Goal: Information Seeking & Learning: Learn about a topic

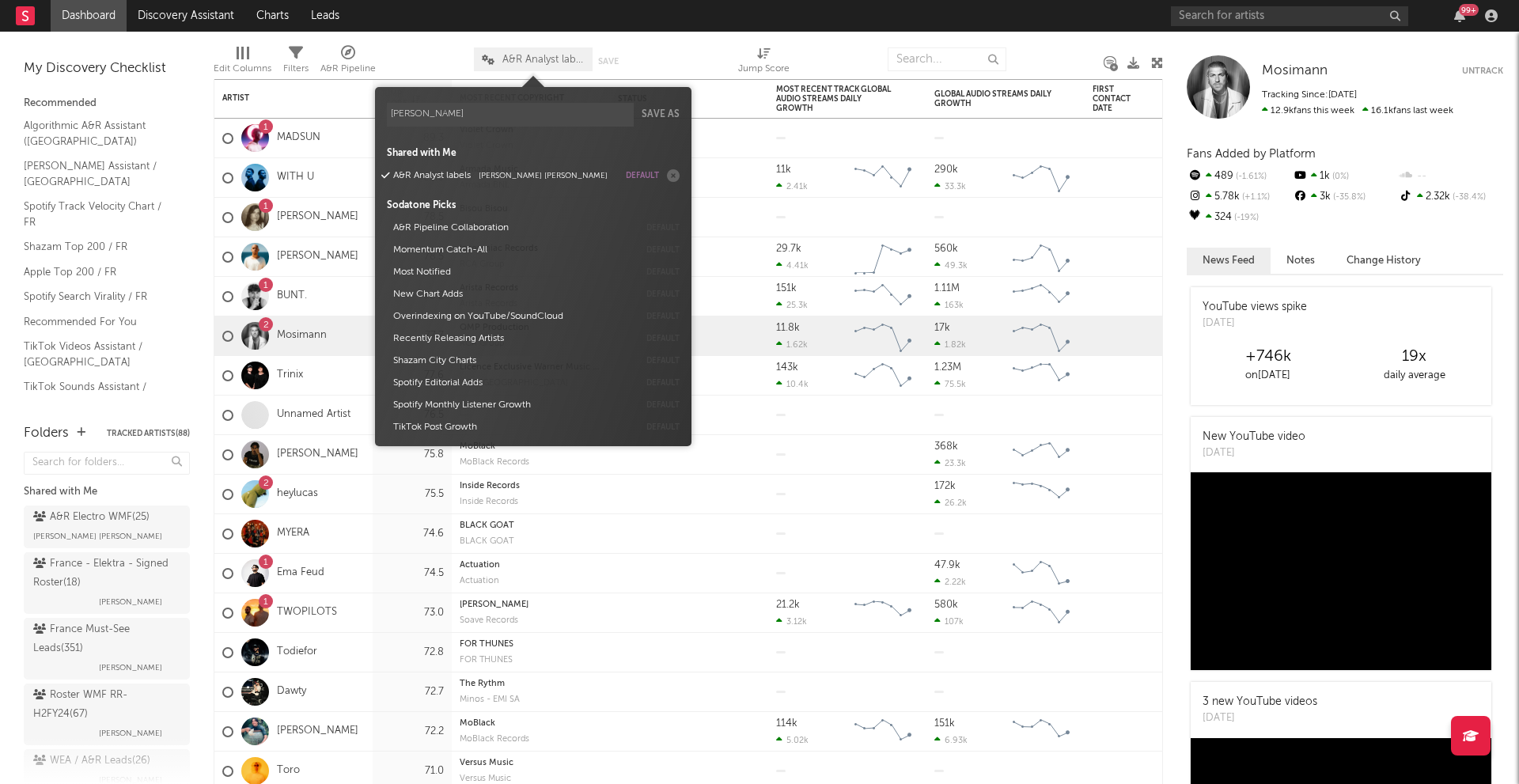
type input "[PERSON_NAME]"
click at [934, 56] on input "text" at bounding box center [947, 59] width 119 height 23
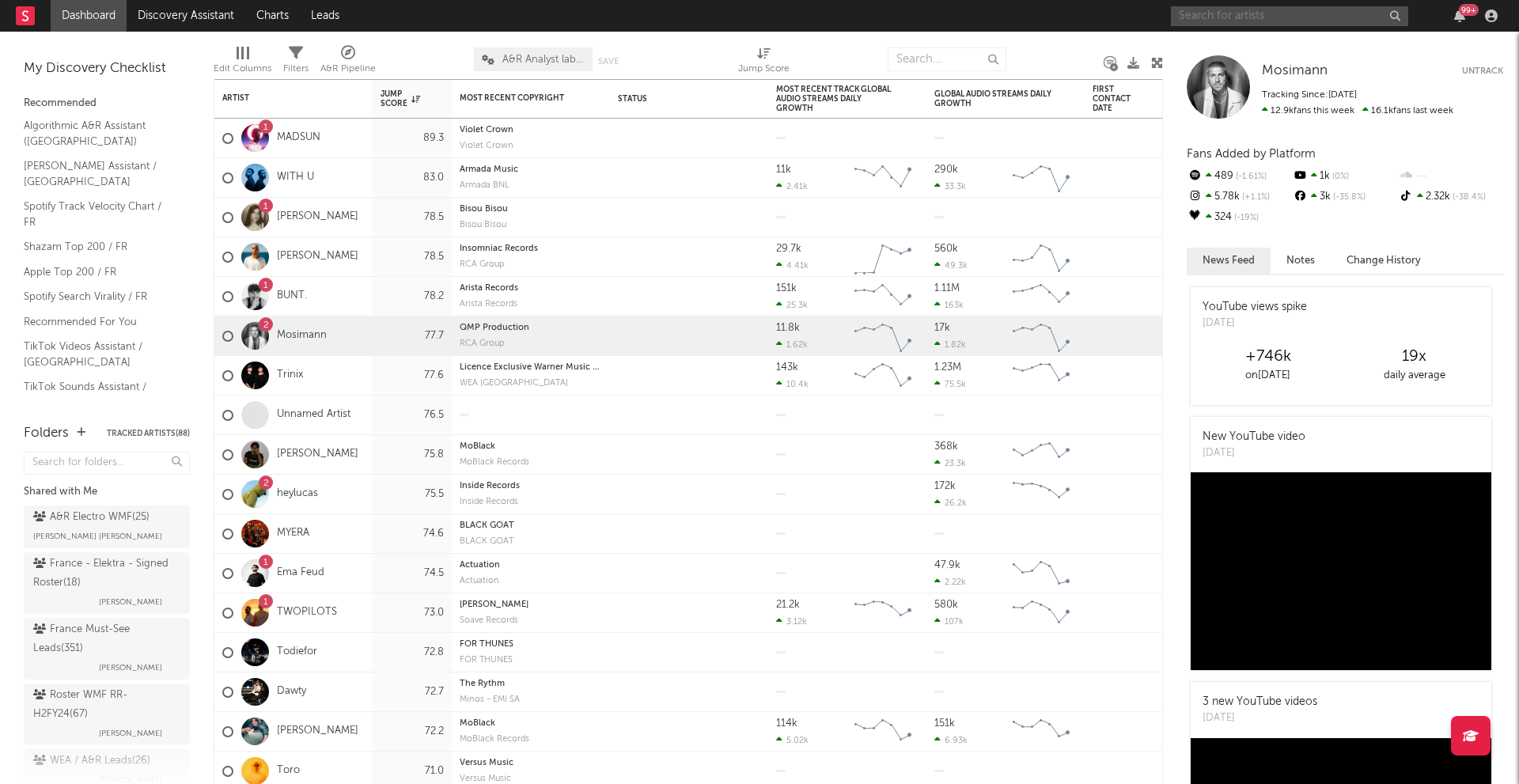
click at [1229, 10] on input "text" at bounding box center [1290, 17] width 237 height 19
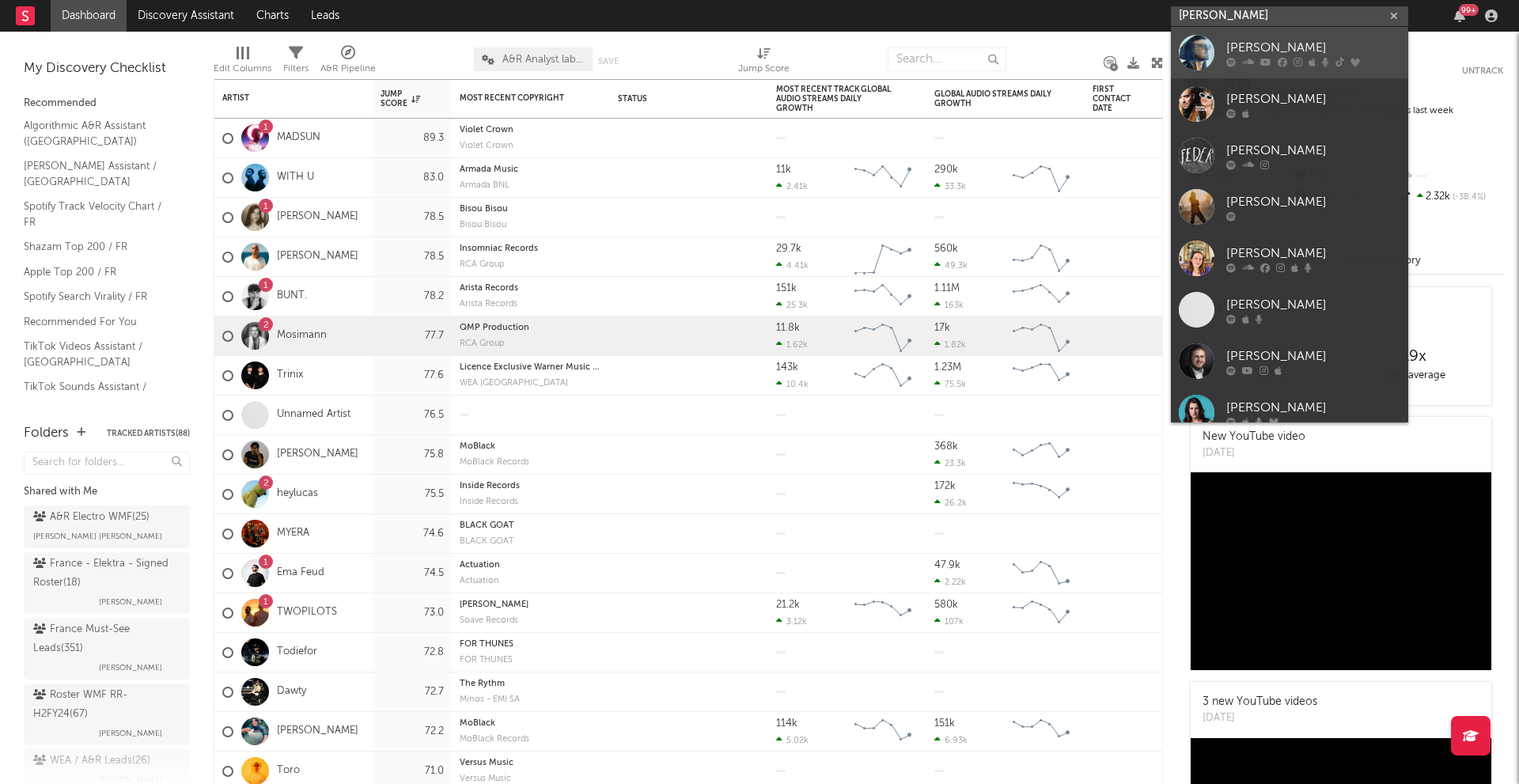
type input "[PERSON_NAME]"
click at [1192, 49] on div at bounding box center [1196, 52] width 36 height 36
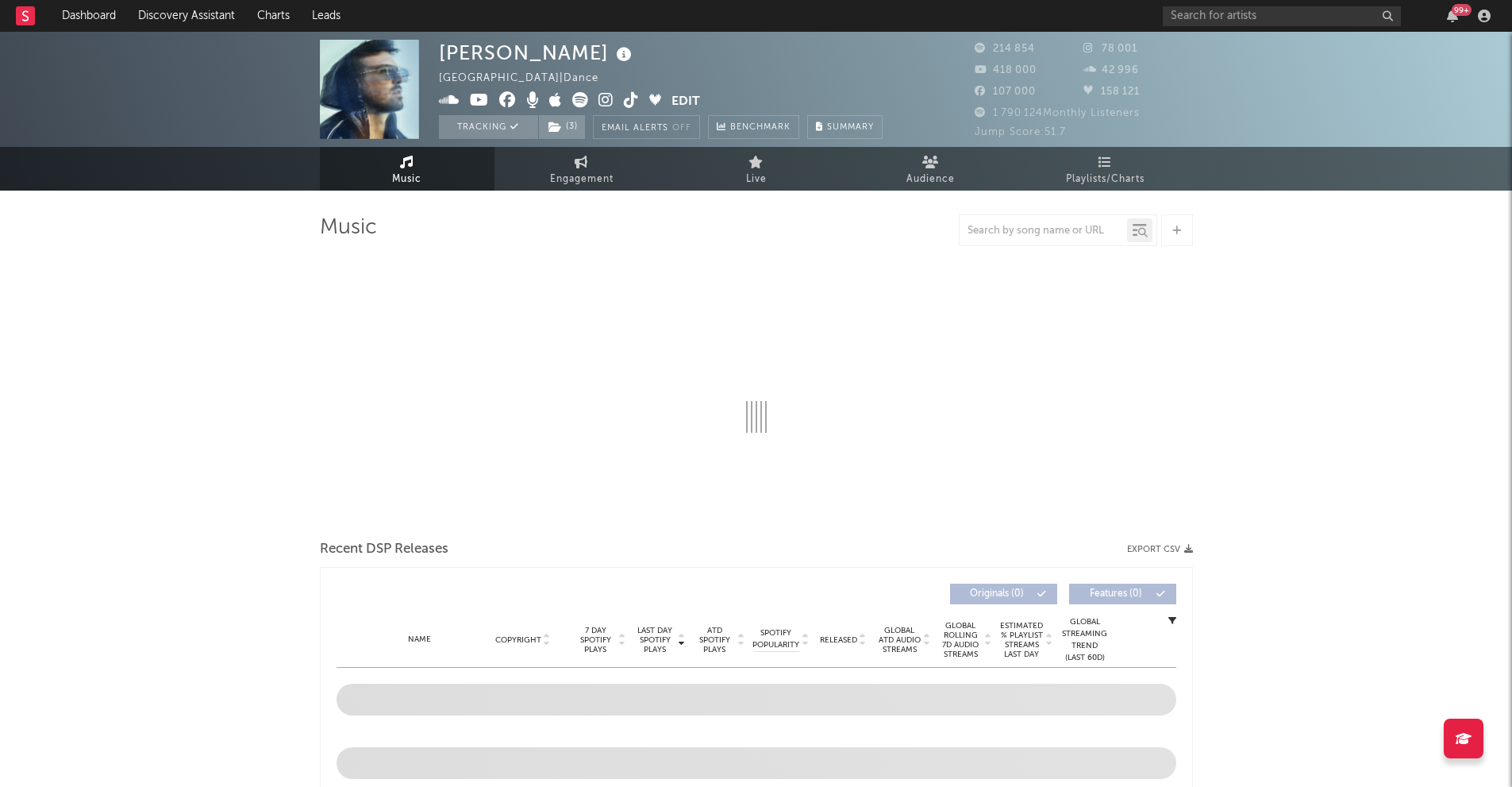
select select "6m"
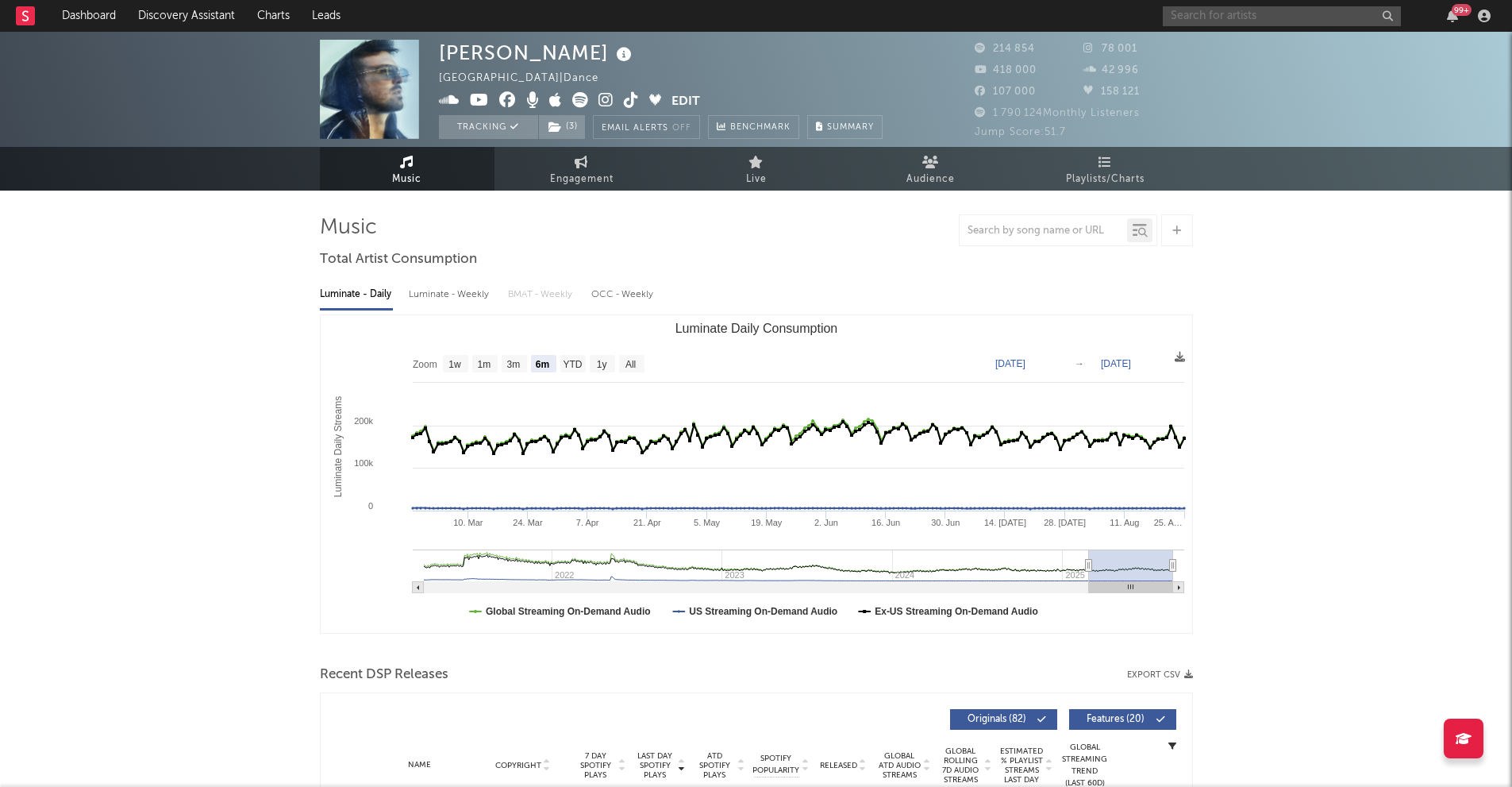
click at [1243, 21] on input "text" at bounding box center [1281, 17] width 238 height 20
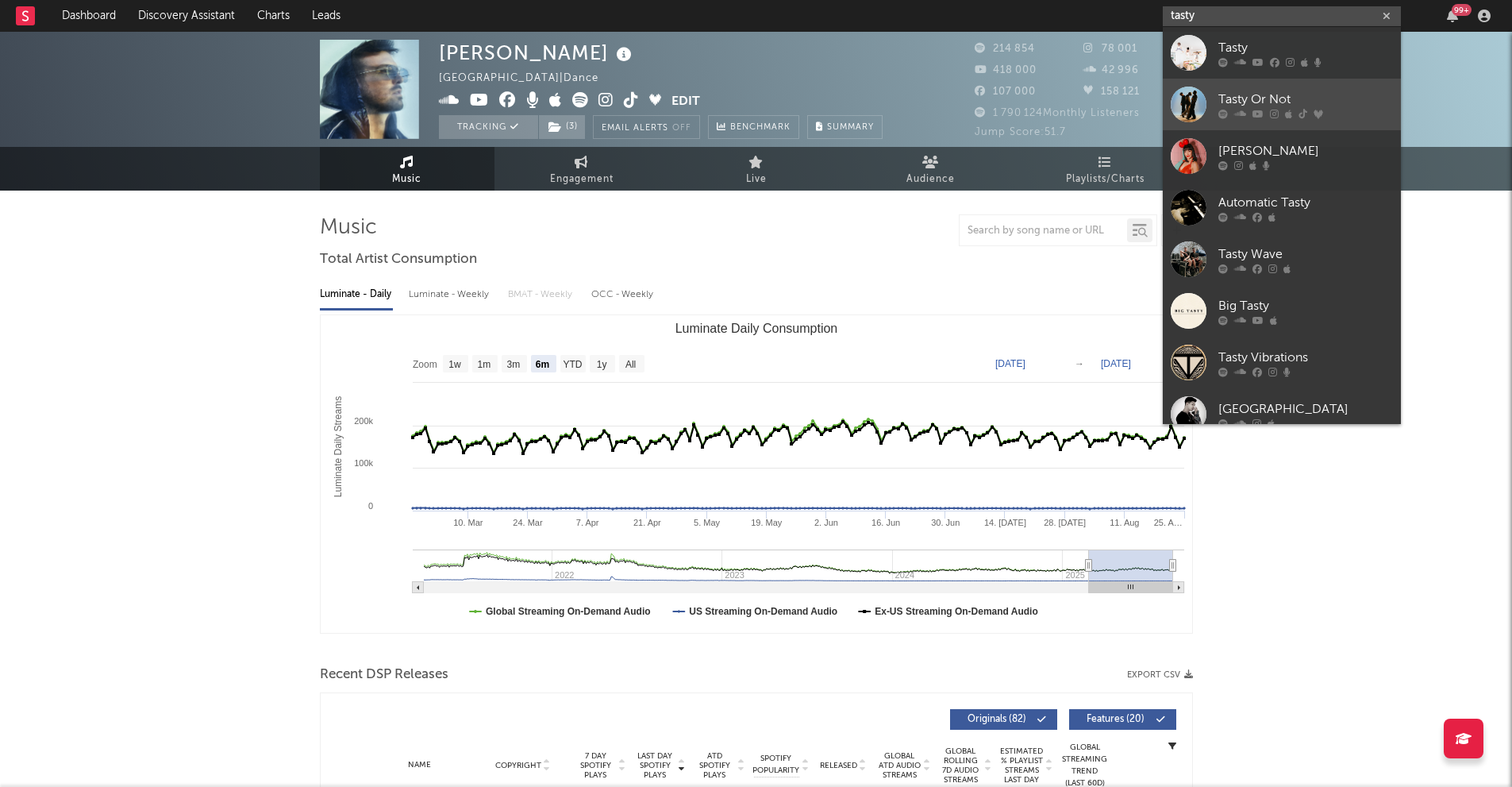
type input "tasty"
click at [1192, 94] on div at bounding box center [1188, 104] width 36 height 36
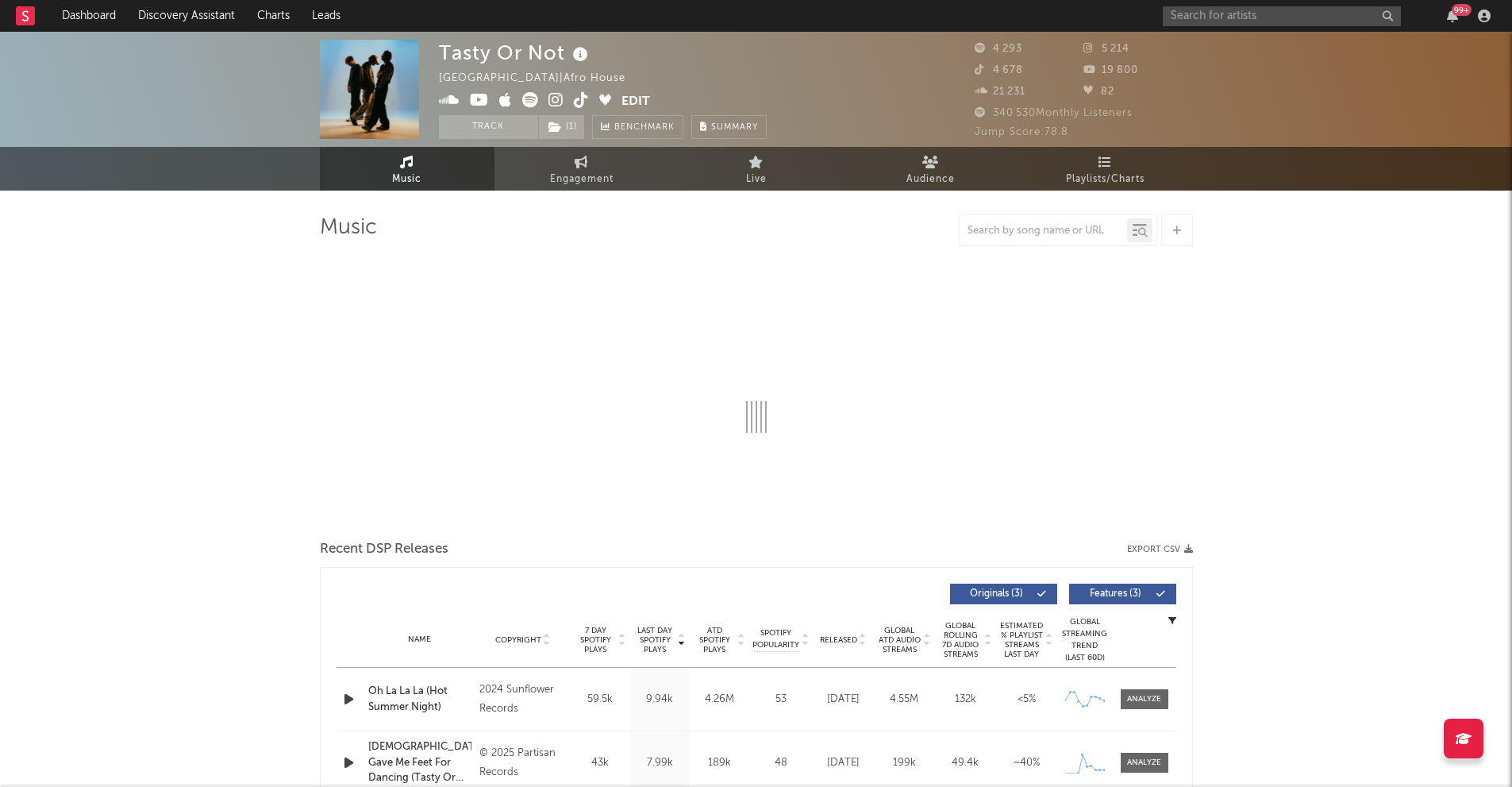
select select "6m"
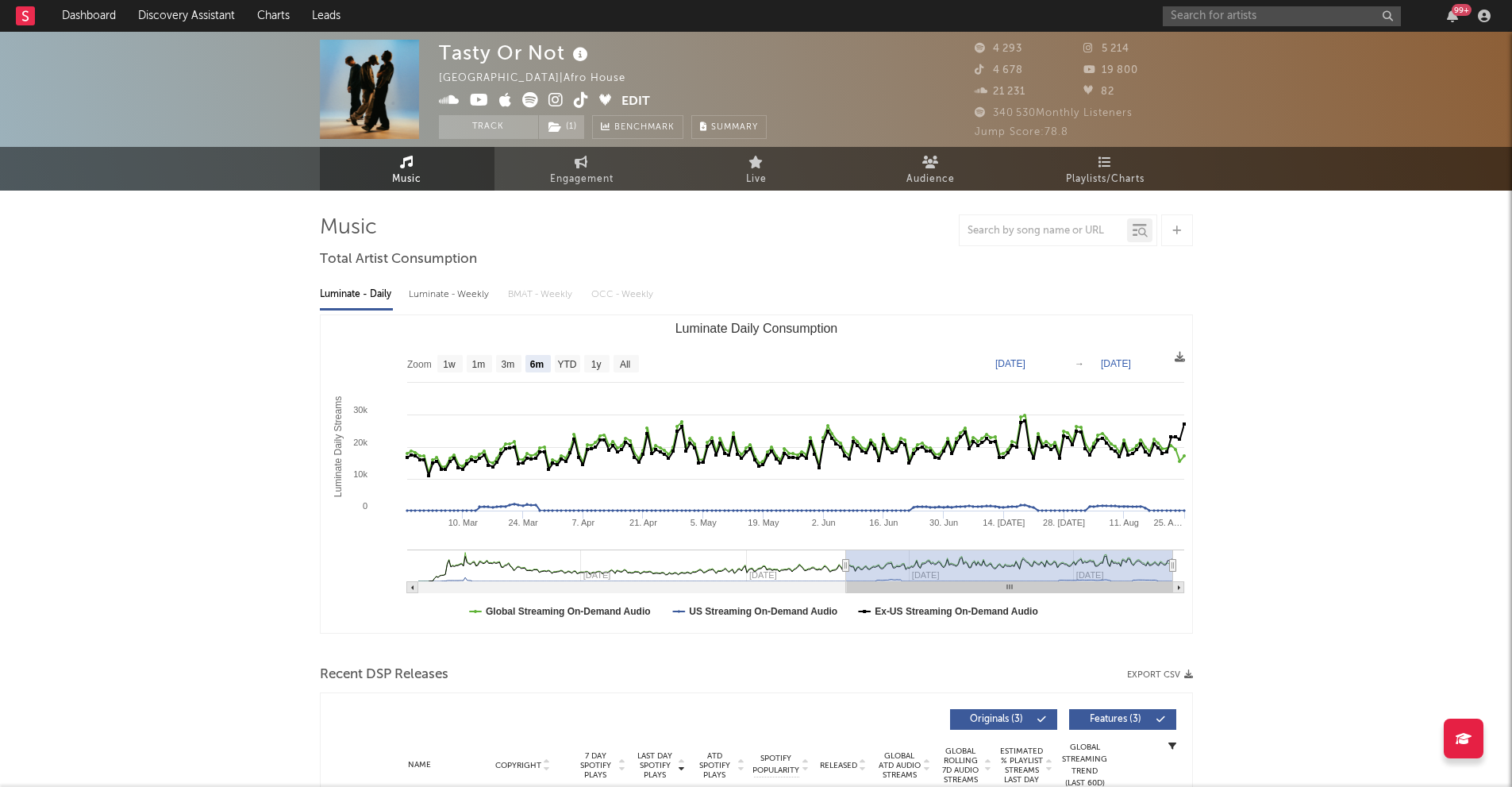
click at [492, 126] on button "Track" at bounding box center [488, 127] width 99 height 23
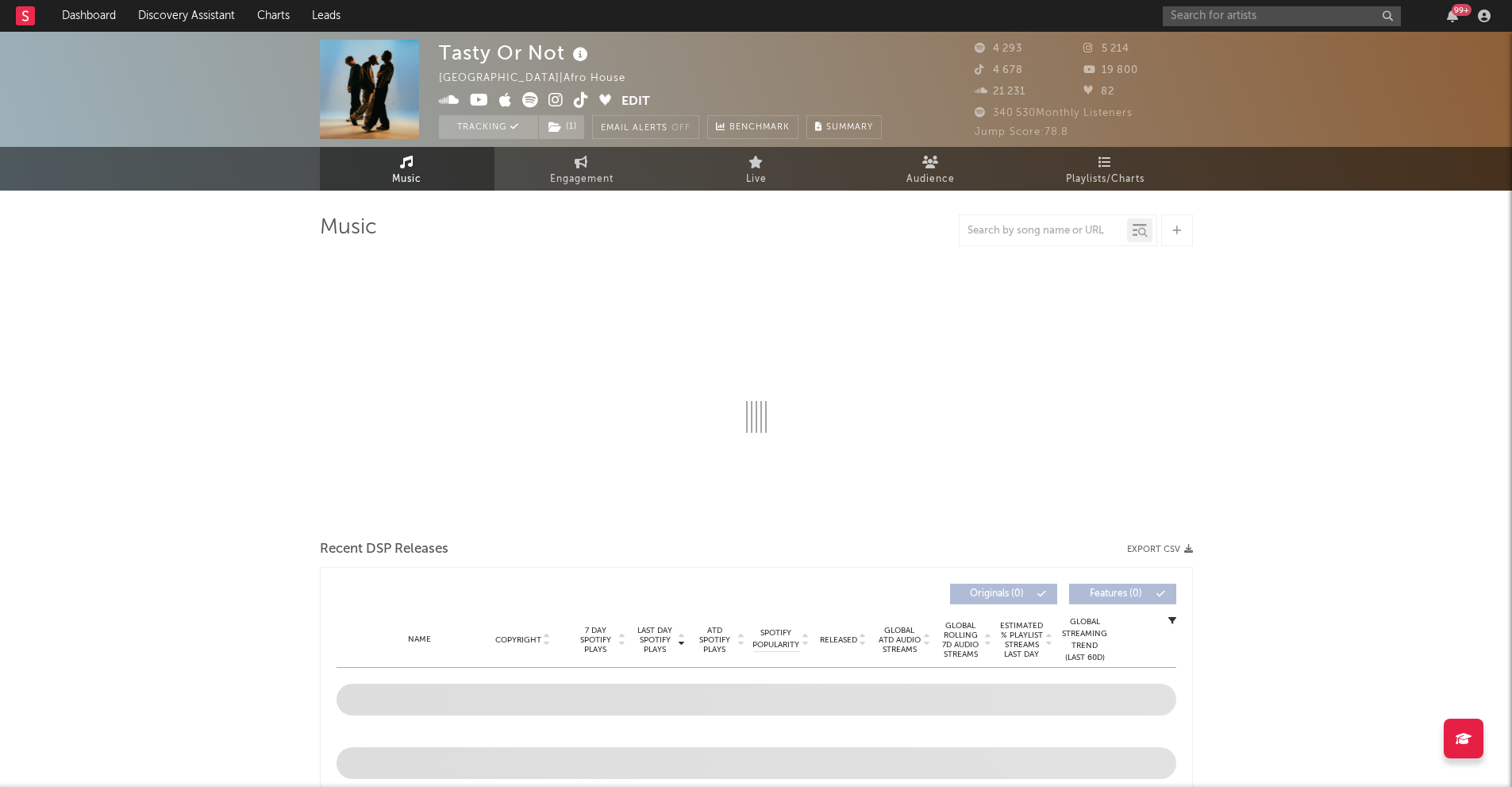
select select "6m"
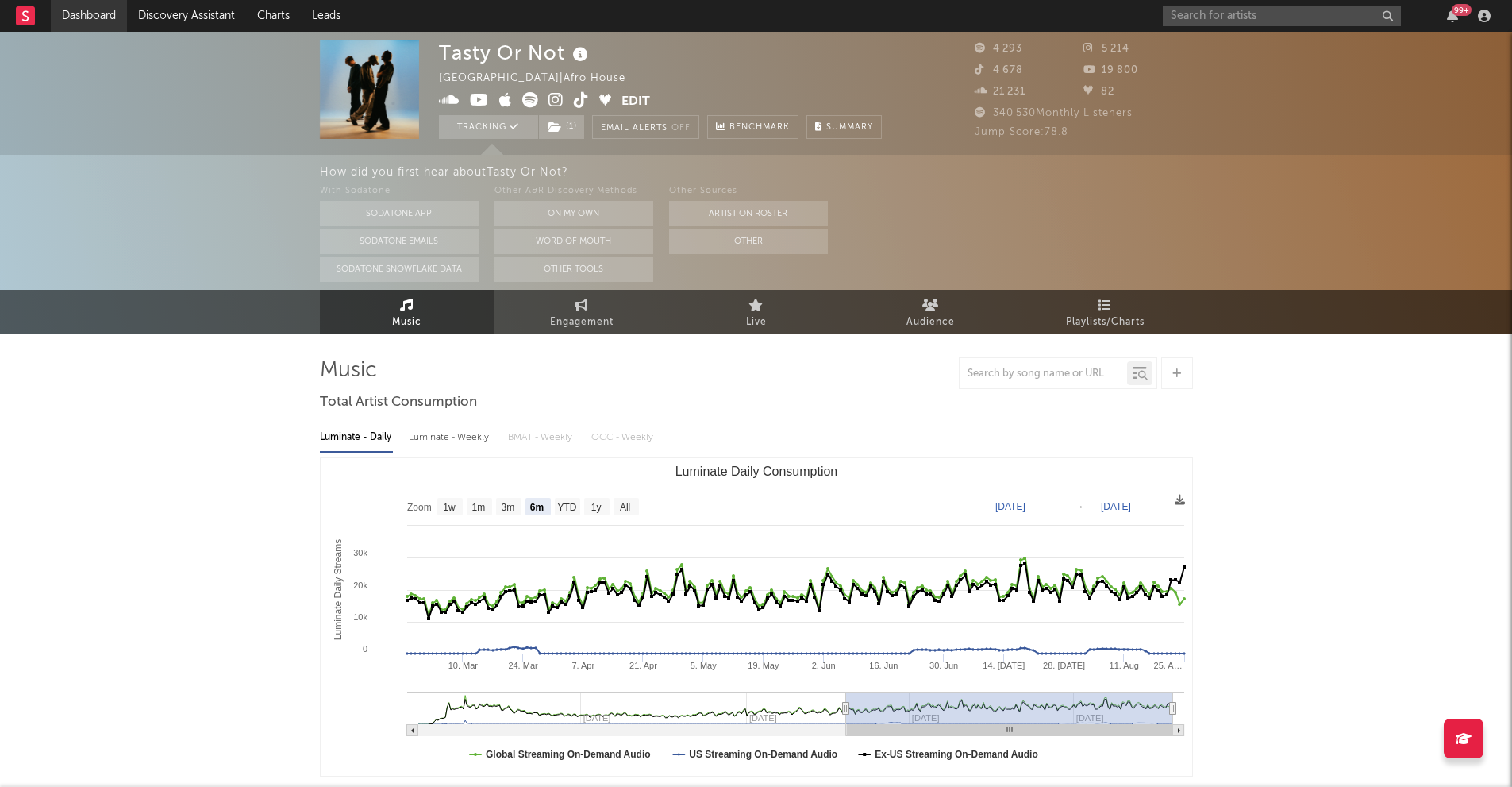
click at [100, 8] on link "Dashboard" at bounding box center [89, 16] width 76 height 32
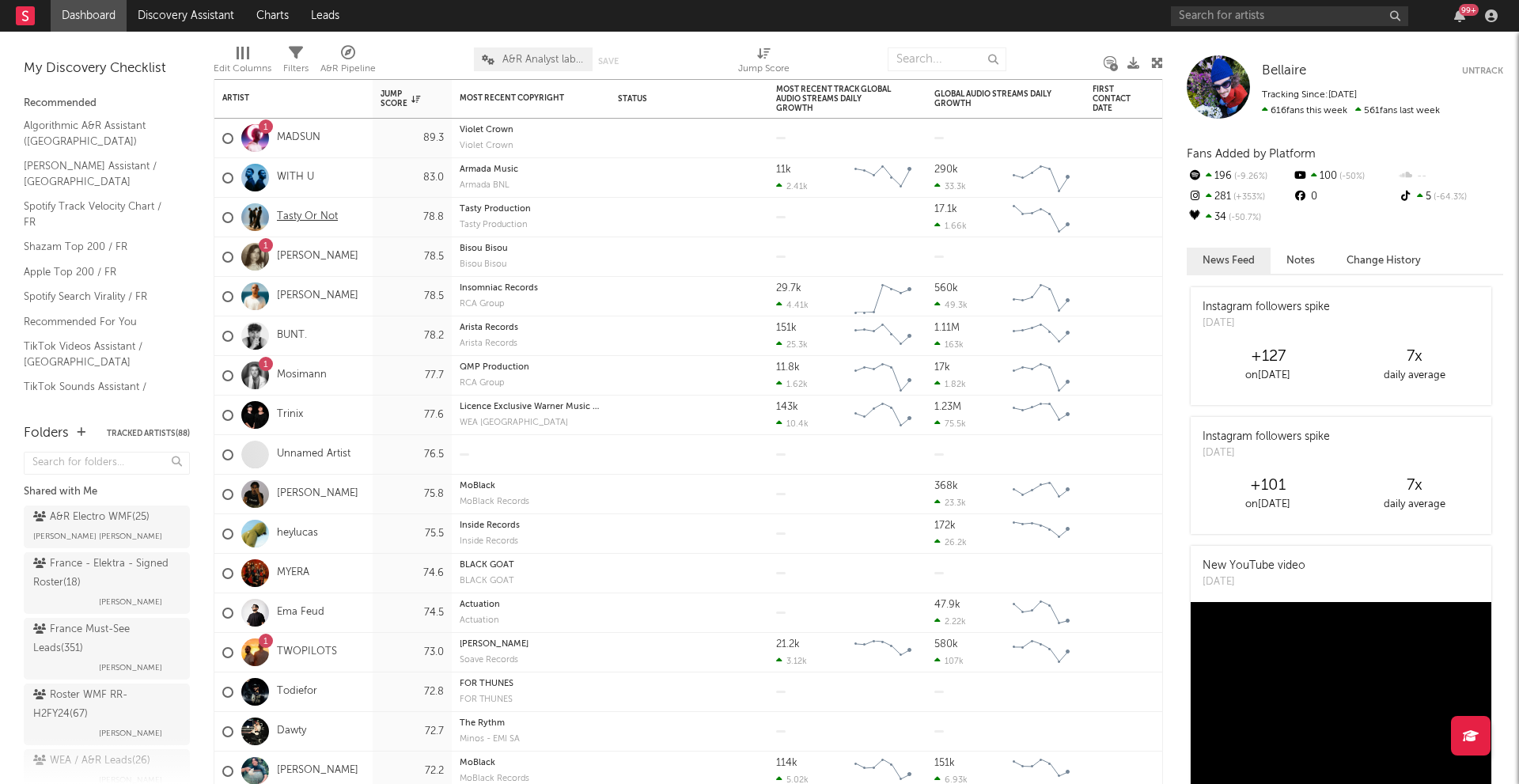
click at [294, 218] on link "Tasty Or Not" at bounding box center [307, 218] width 61 height 14
